Goal: Navigation & Orientation: Find specific page/section

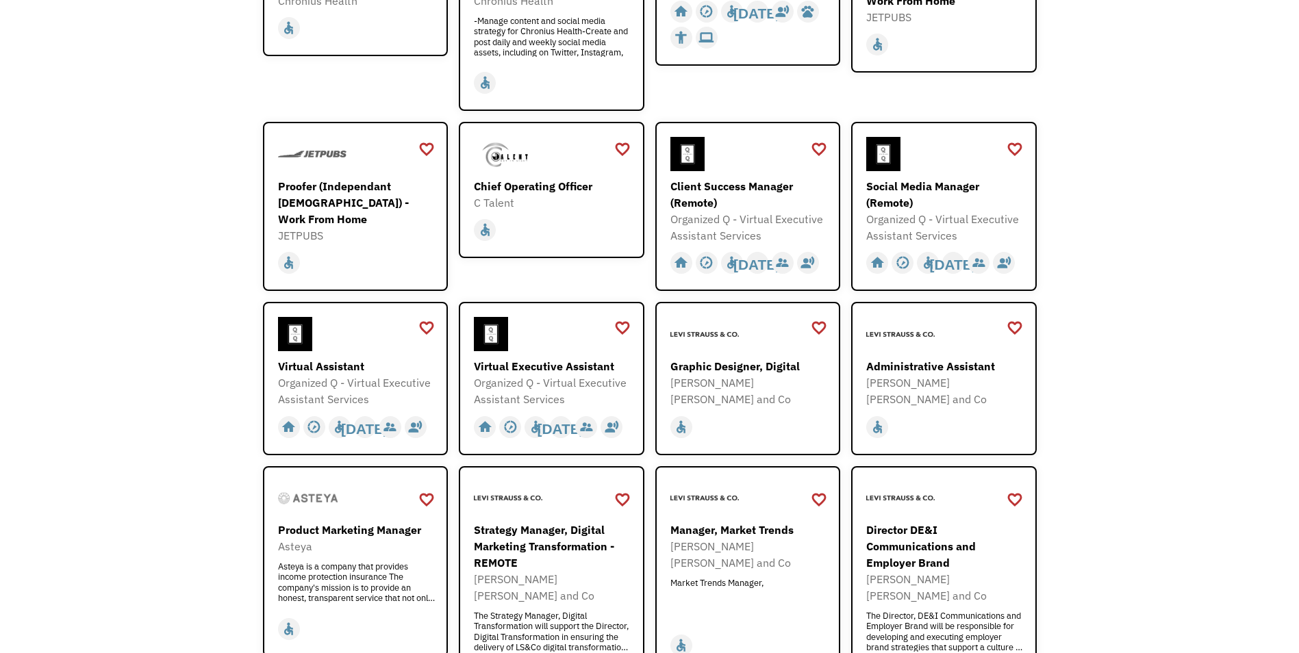
scroll to position [342, 0]
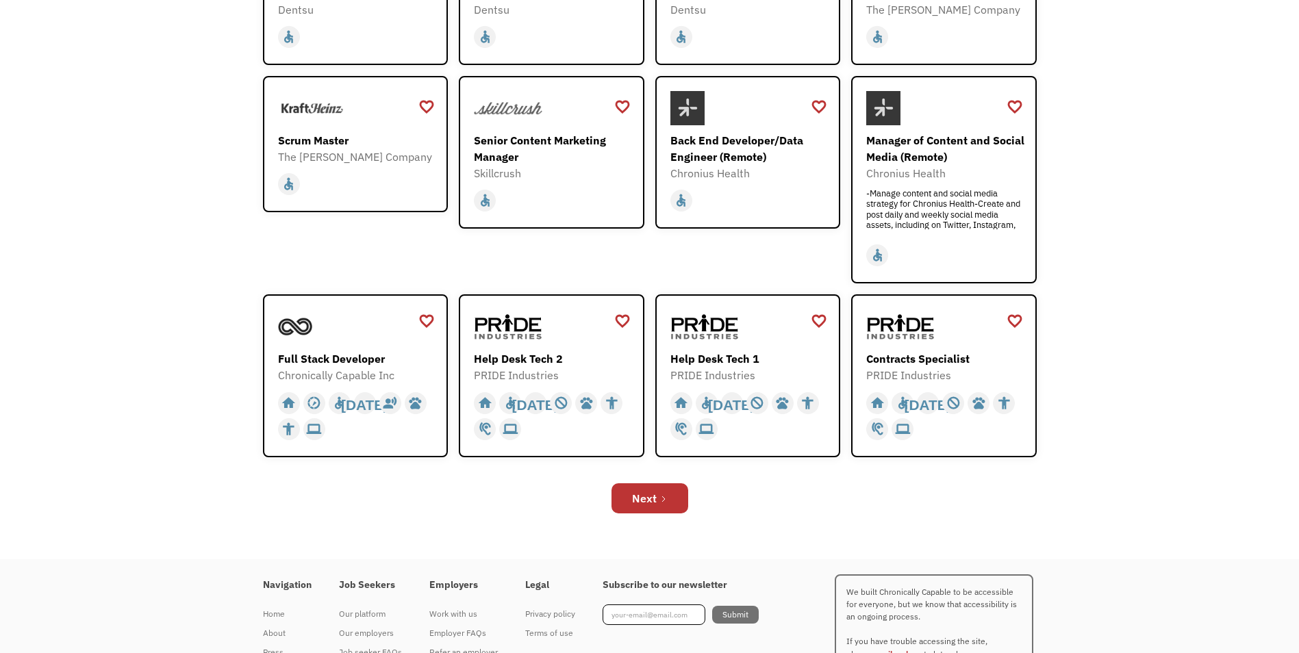
scroll to position [342, 0]
click at [622, 499] on link "Next" at bounding box center [650, 497] width 77 height 30
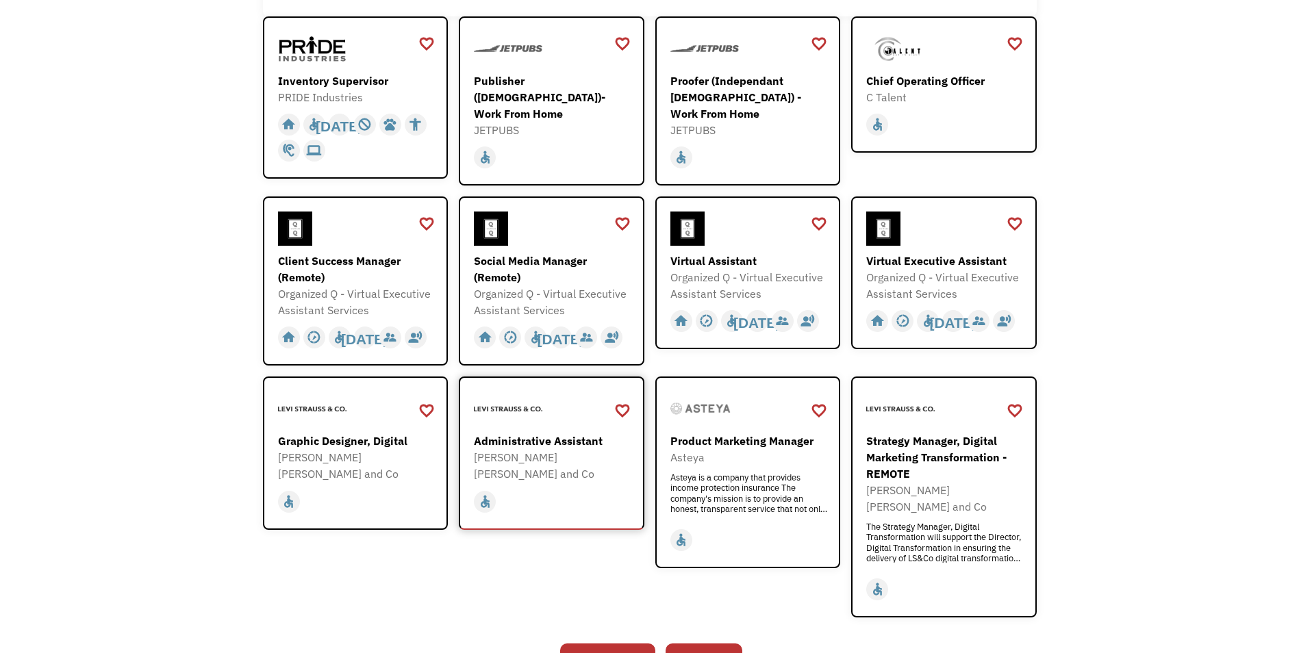
scroll to position [342, 0]
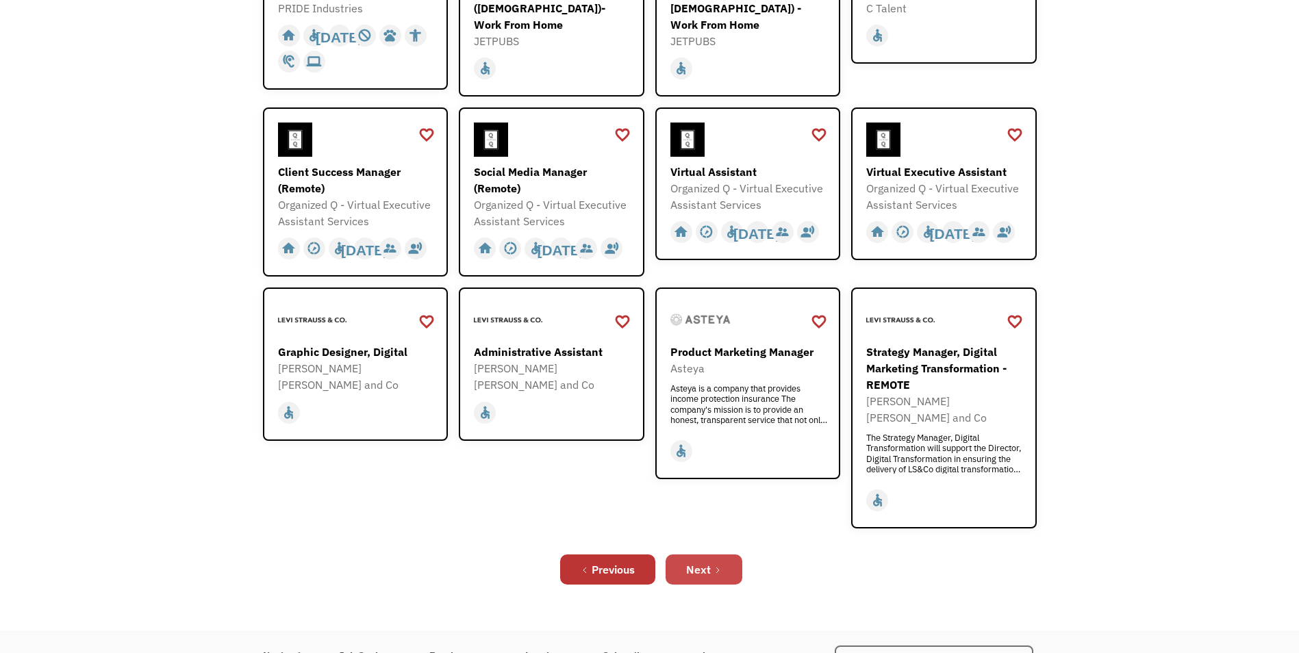
click at [694, 562] on div "Next" at bounding box center [698, 570] width 25 height 16
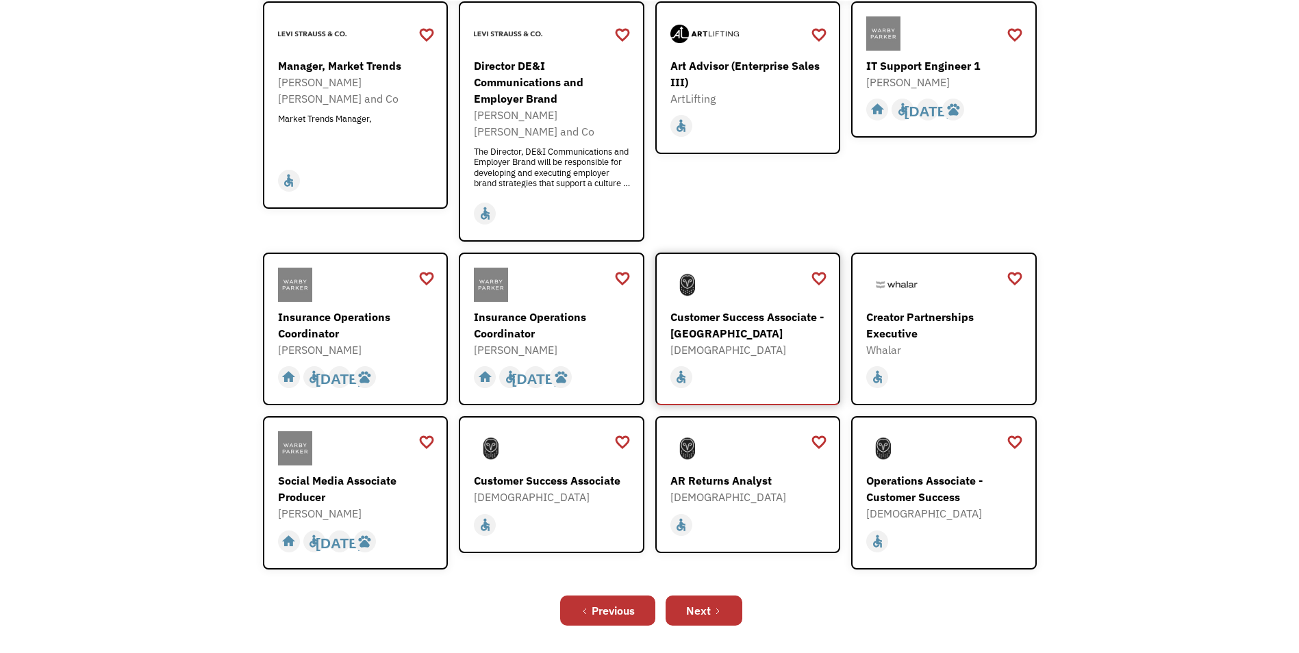
scroll to position [274, 0]
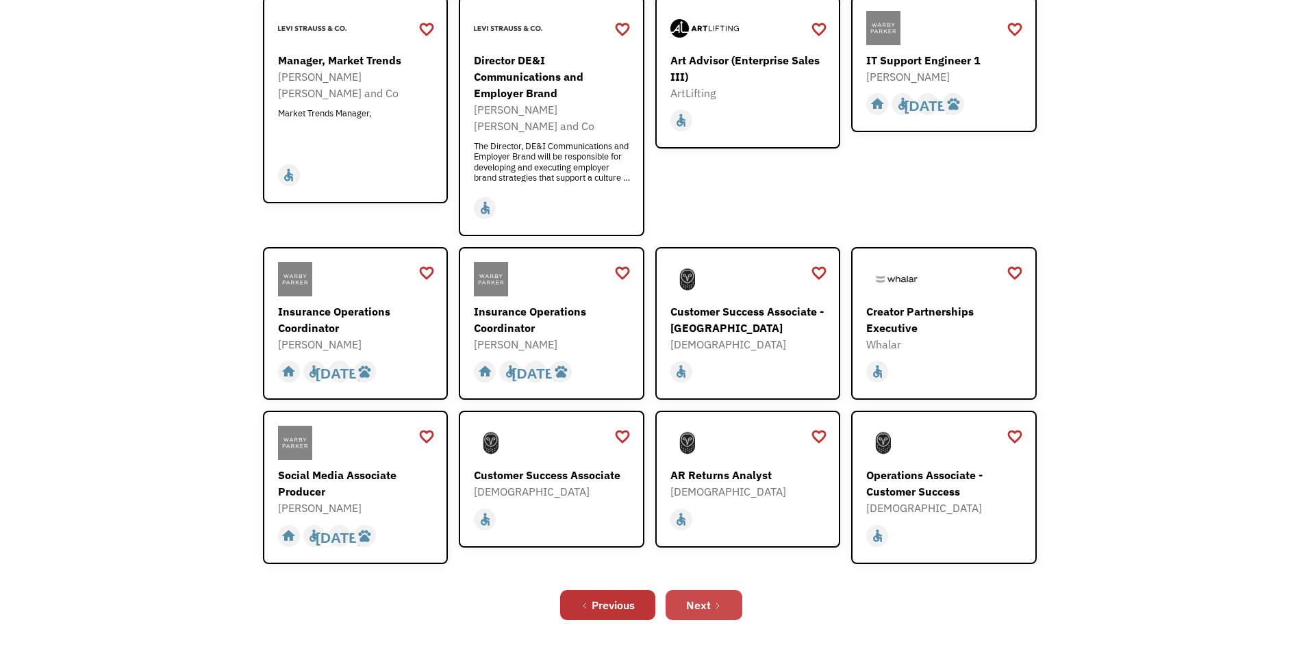
click at [716, 590] on link "Next" at bounding box center [704, 605] width 77 height 30
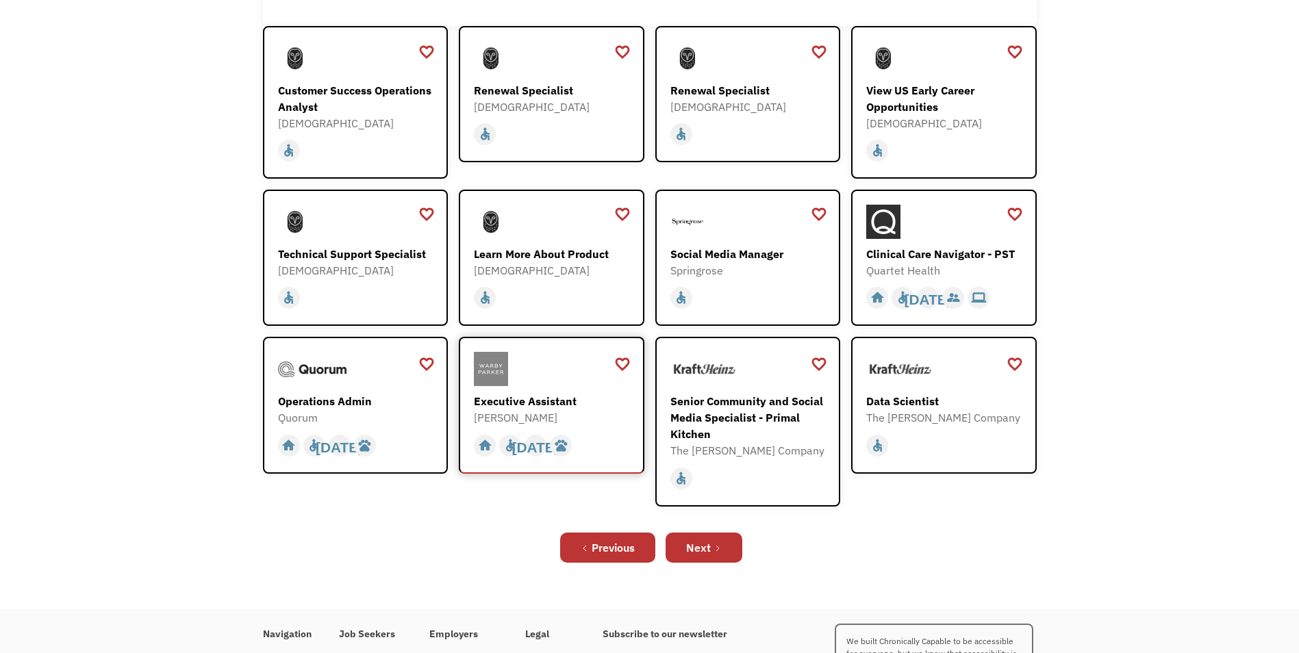
scroll to position [274, 0]
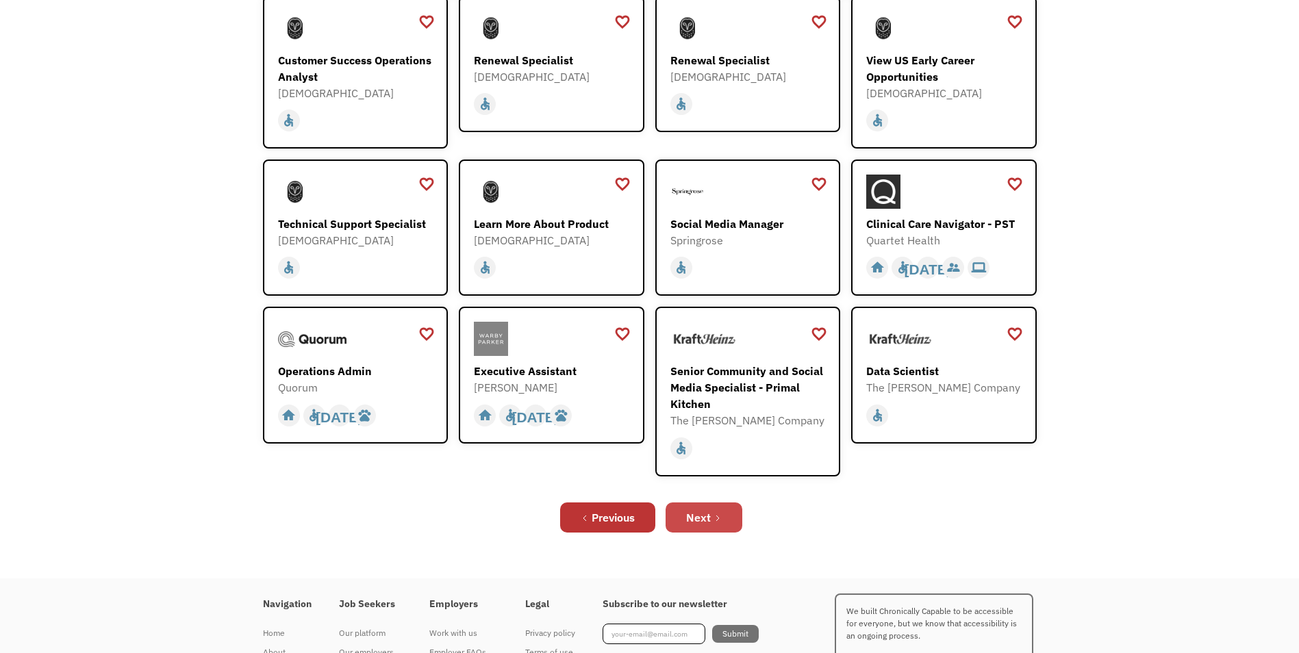
drag, startPoint x: 716, startPoint y: 517, endPoint x: 714, endPoint y: 510, distance: 7.2
click at [716, 516] on icon "Next Page" at bounding box center [718, 518] width 8 height 8
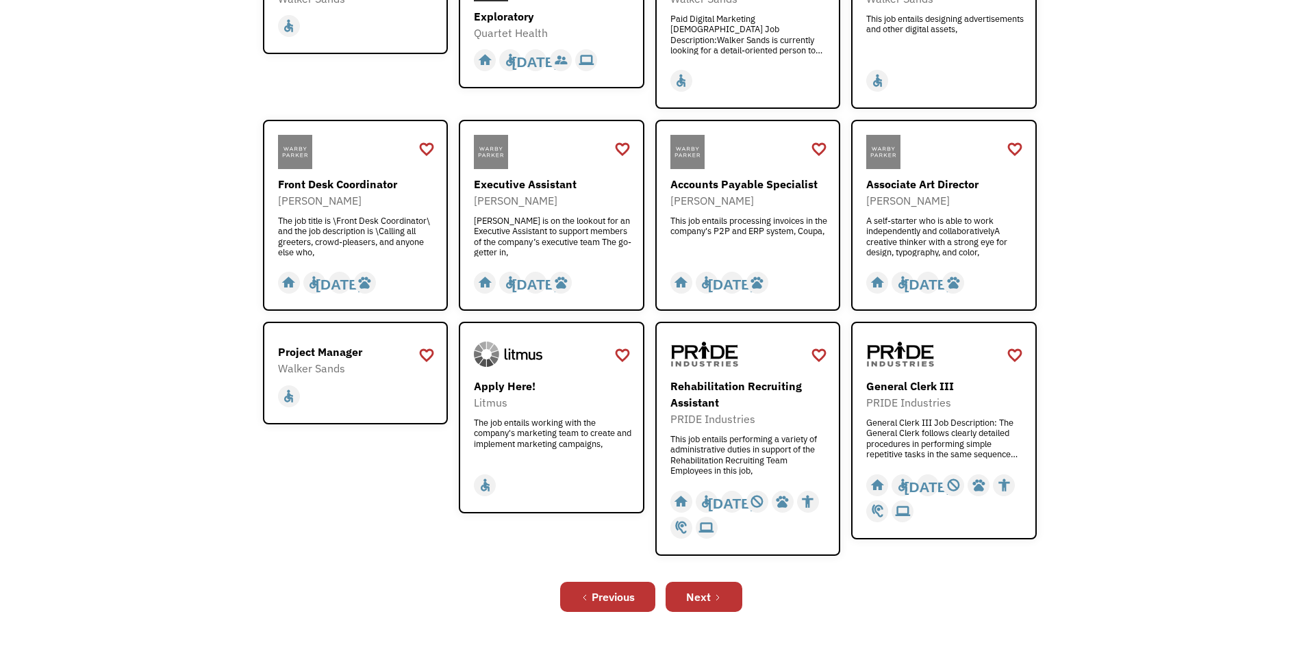
scroll to position [342, 0]
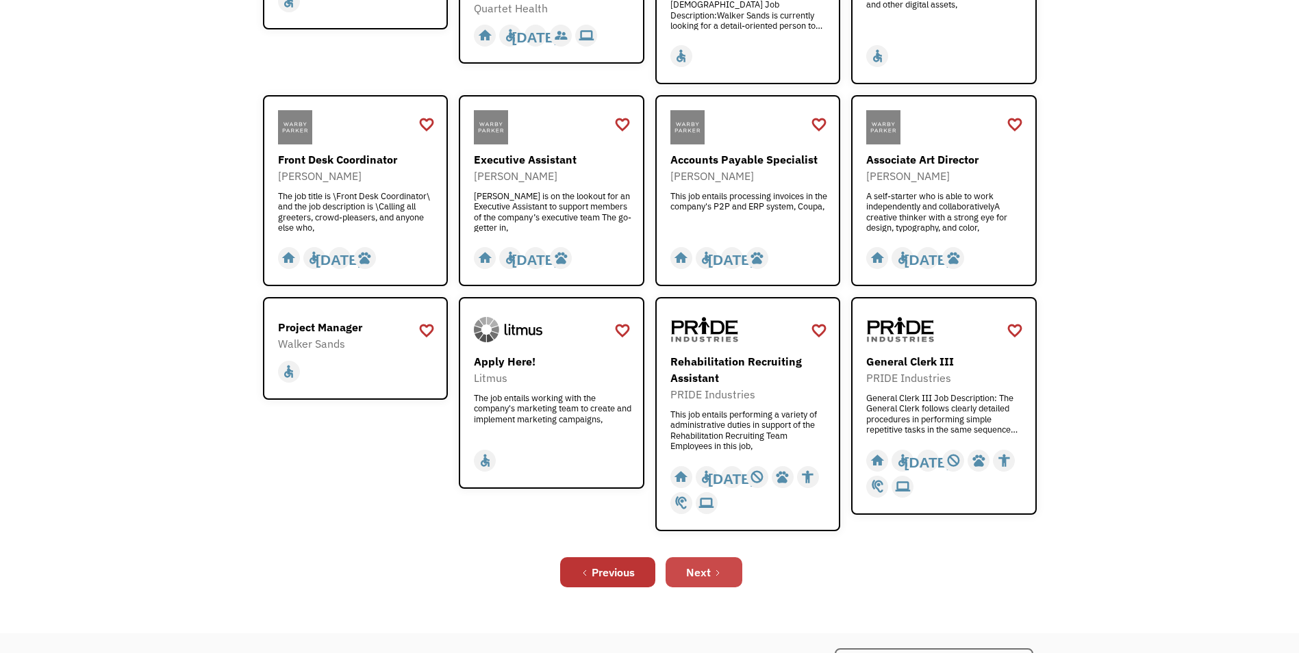
click at [716, 566] on link "Next" at bounding box center [704, 573] width 77 height 30
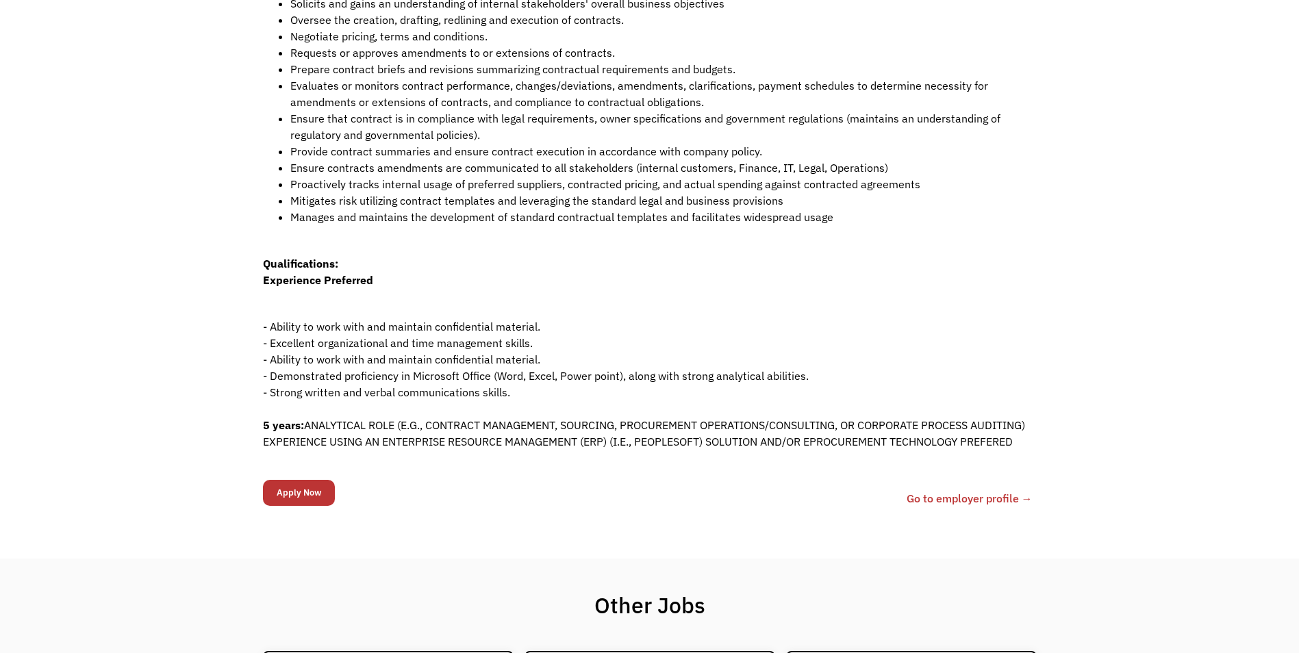
scroll to position [407, 0]
